Goal: Entertainment & Leisure: Consume media (video, audio)

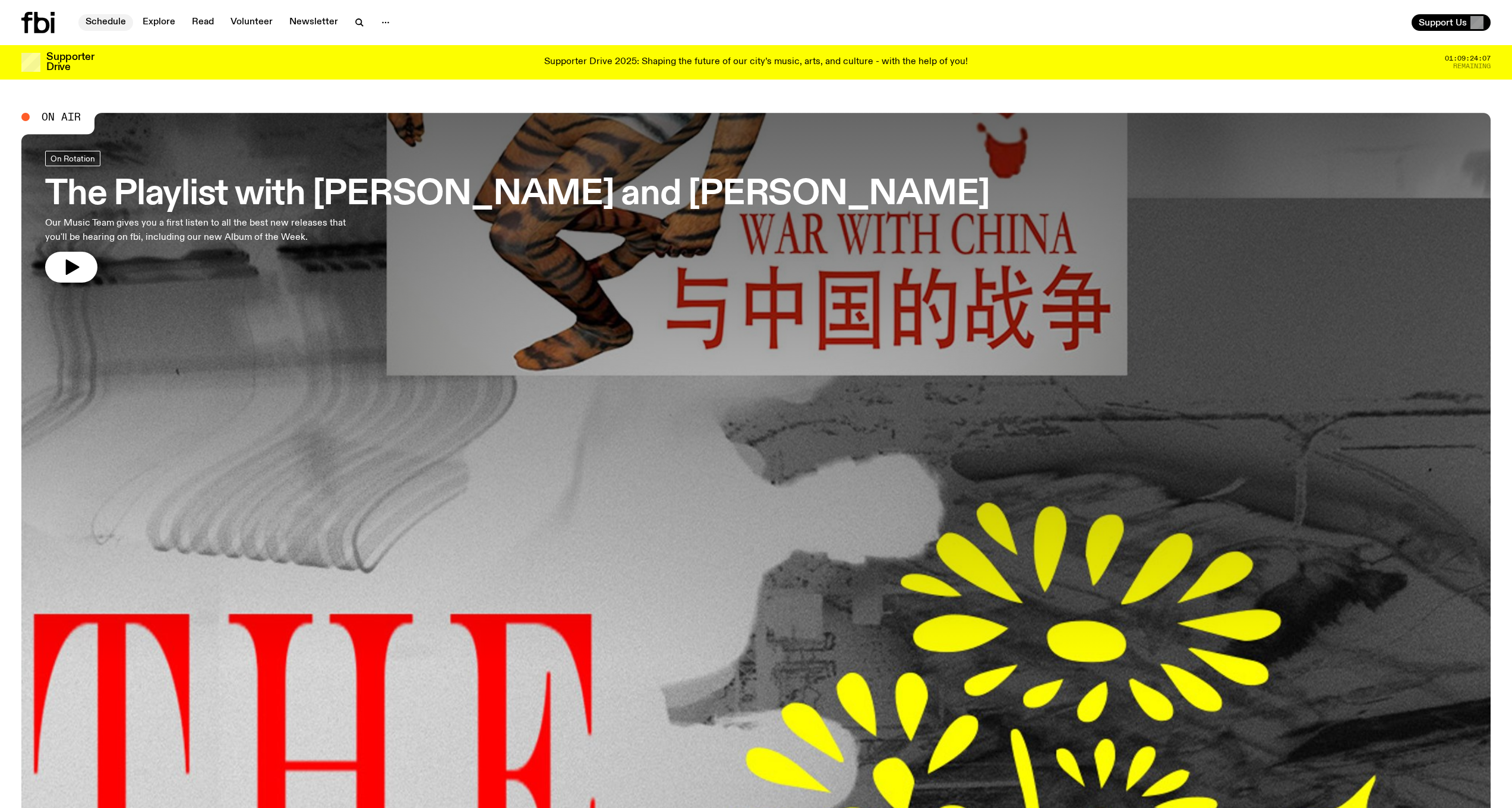
click at [120, 23] on link "Schedule" at bounding box center [105, 23] width 55 height 17
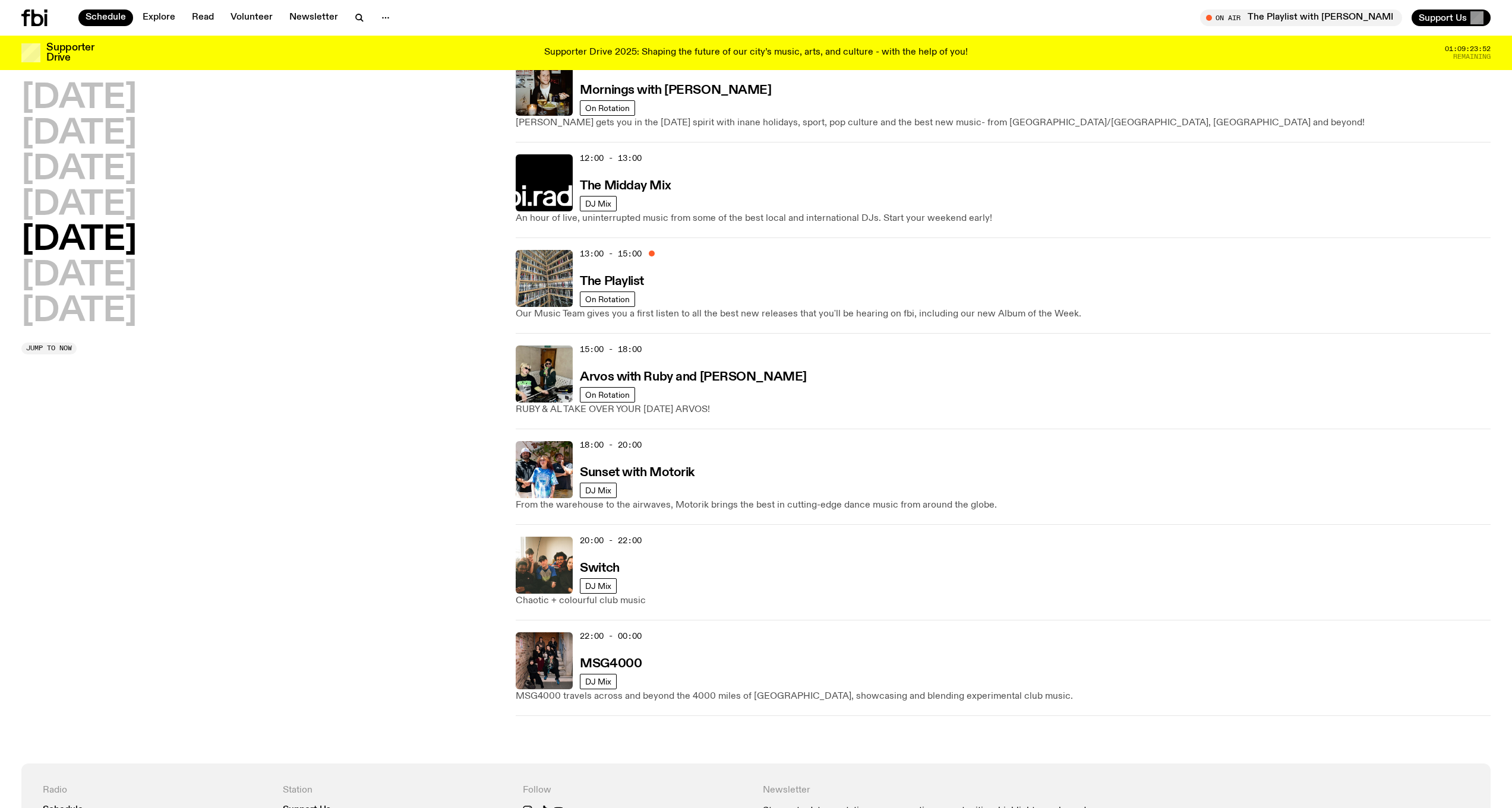
scroll to position [257, 0]
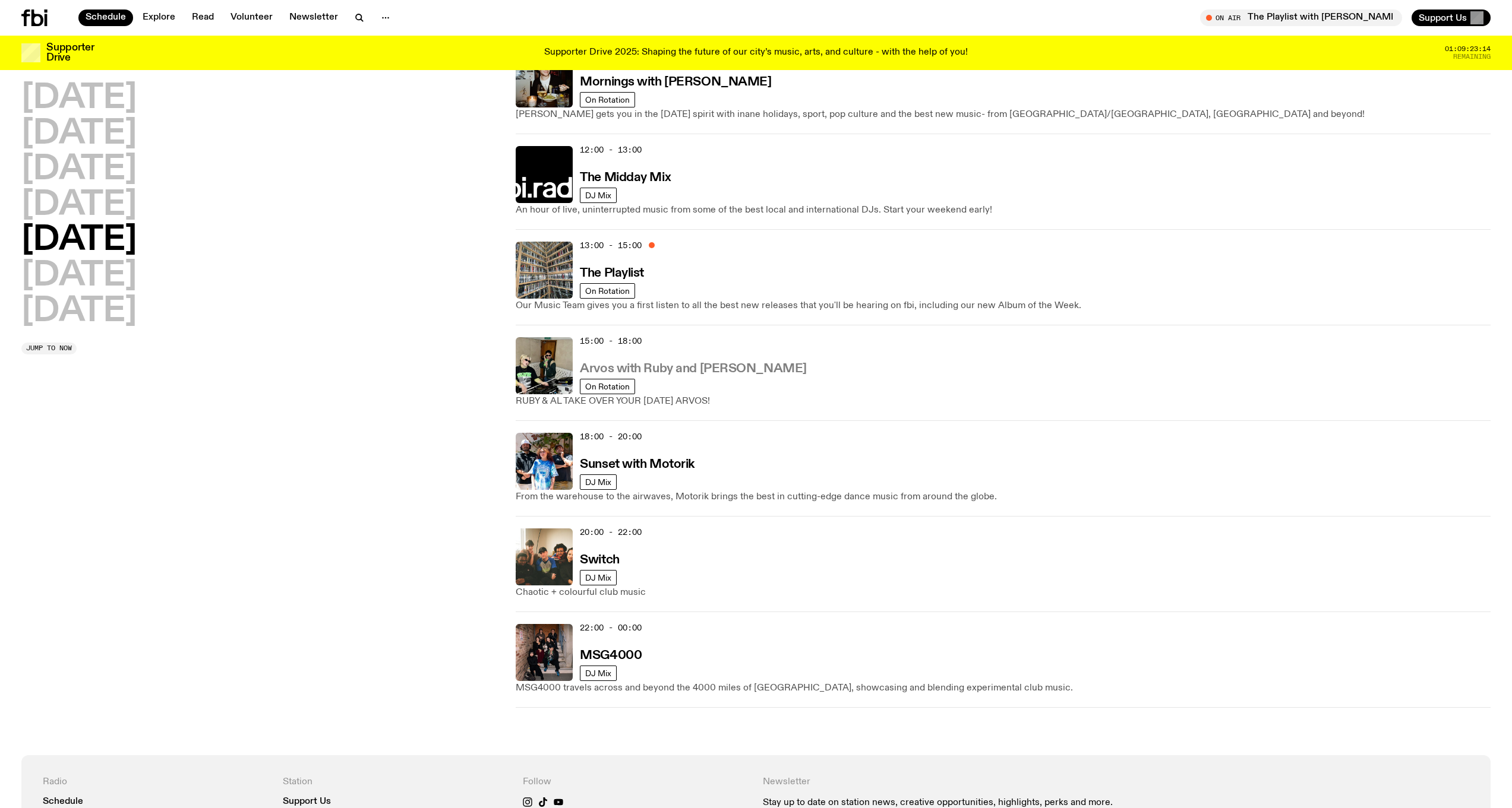
click at [688, 368] on h3 "Arvos with Ruby and [PERSON_NAME]" at bounding box center [693, 369] width 226 height 12
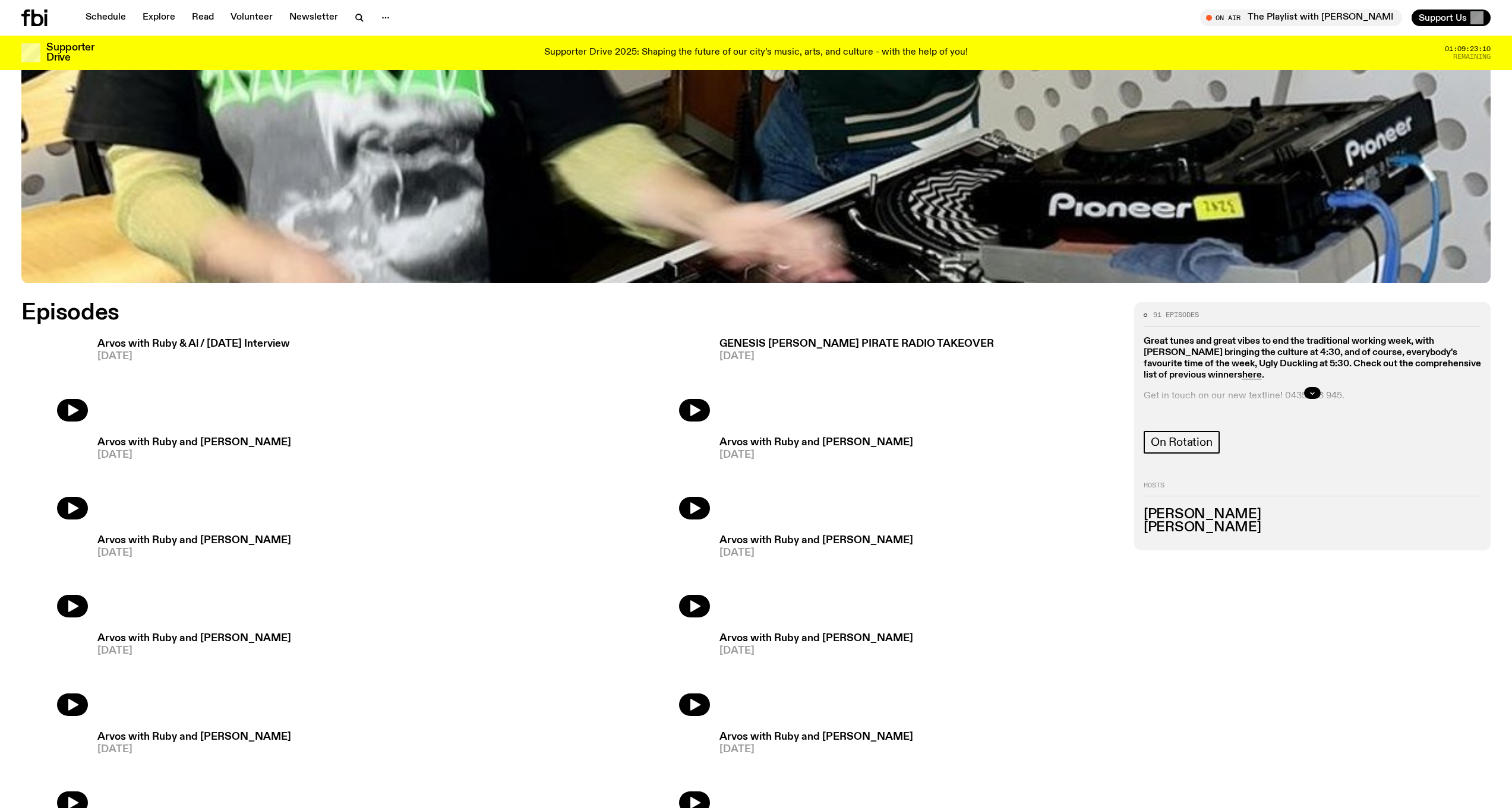
scroll to position [746, 0]
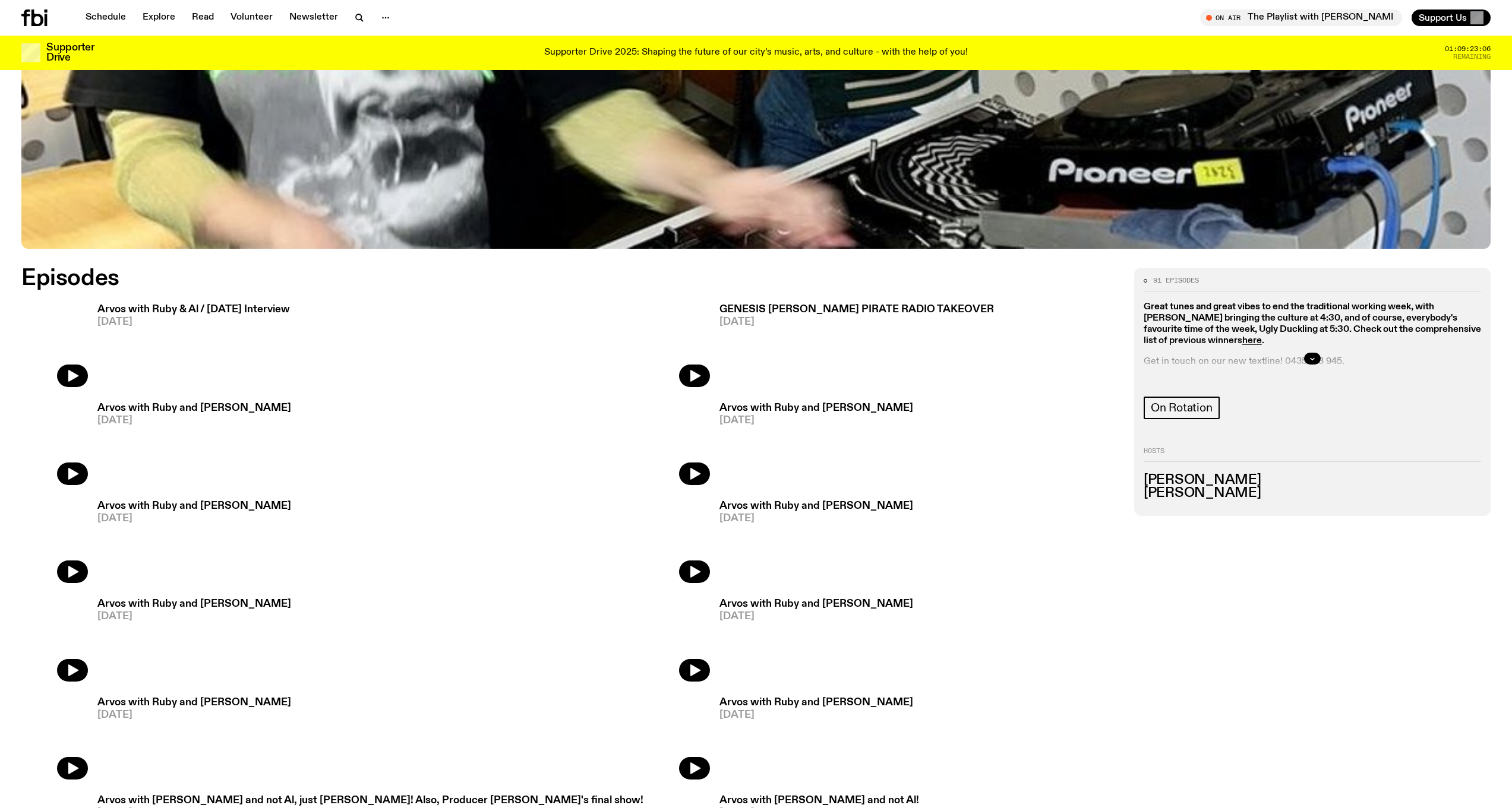
click at [710, 300] on div "GENESIS [PERSON_NAME] PIRATE RADIO TAKEOVER [DATE]" at bounding box center [851, 343] width 284 height 89
click at [720, 306] on h3 "GENESIS [PERSON_NAME] PIRATE RADIO TAKEOVER" at bounding box center [856, 309] width 274 height 10
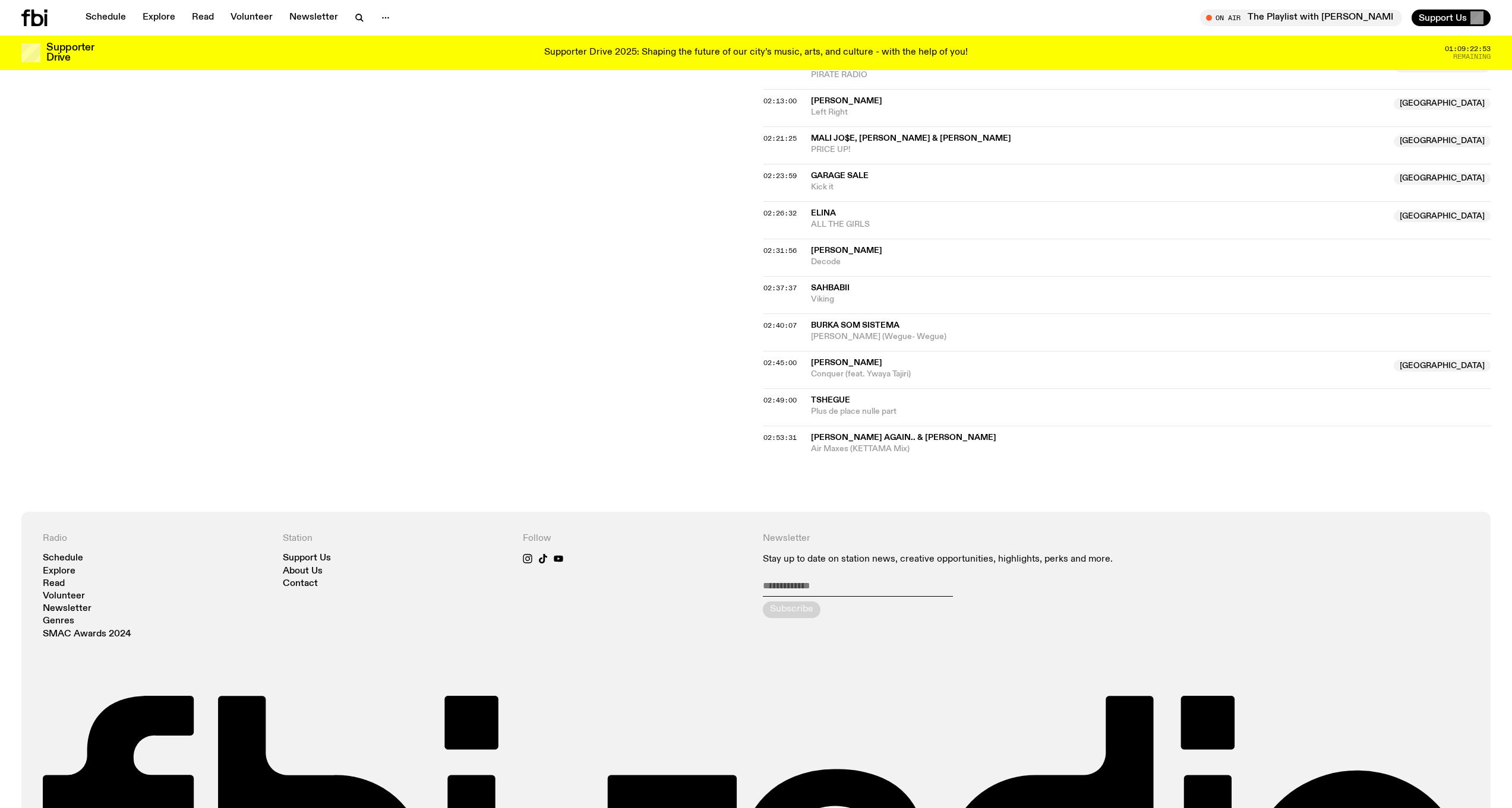
scroll to position [1456, 0]
